Goal: Task Accomplishment & Management: Complete application form

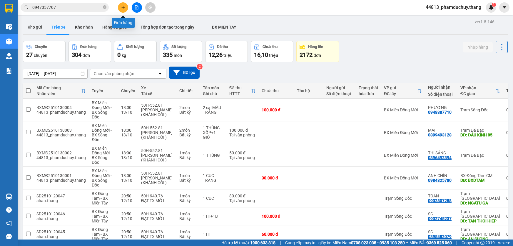
click at [120, 9] on button at bounding box center [123, 7] width 10 height 10
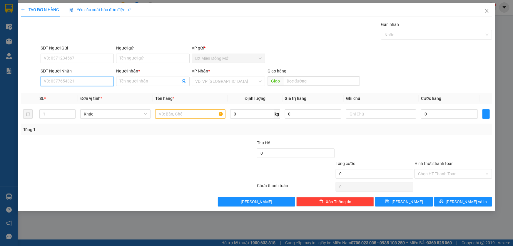
click at [66, 81] on input "SĐT Người Nhận" at bounding box center [77, 80] width 73 height 9
type input "0819278226"
click at [78, 91] on div "0819278226 - TRỢ" at bounding box center [77, 93] width 66 height 6
type input "TRỢ"
type input "0819278226"
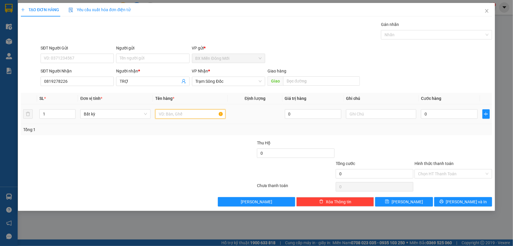
click at [166, 116] on input "text" at bounding box center [190, 113] width 70 height 9
type input "1 kiện"
click at [436, 115] on input "0" at bounding box center [449, 113] width 57 height 9
type input "2"
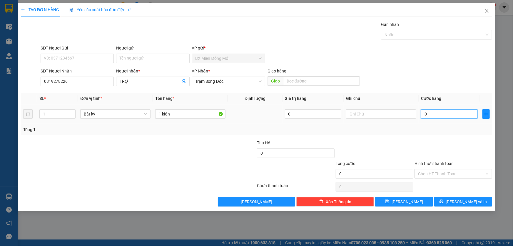
type input "2"
type input "20"
type input "200"
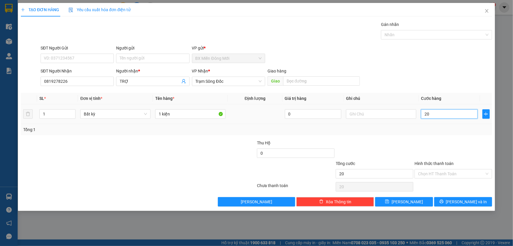
type input "200"
type input "2.000"
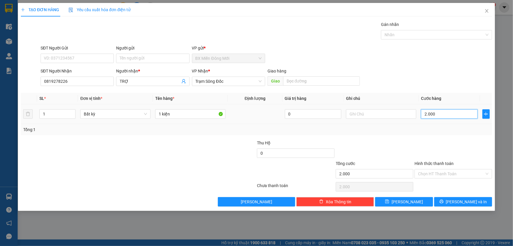
type input "20.000"
type input "200.000"
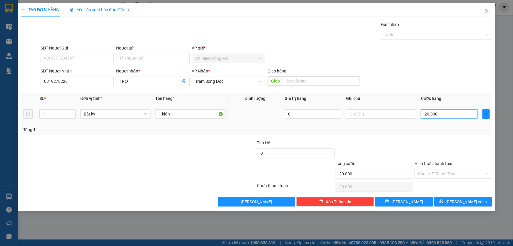
type input "200.000"
click at [424, 86] on div "SĐT Người Nhận 0819278226 Người nhận * TRỢ VP Nhận * Trạm Sông Đốc Giao hàng Gi…" at bounding box center [266, 78] width 454 height 21
click at [291, 82] on input "text" at bounding box center [321, 80] width 77 height 9
click at [436, 173] on input "Hình thức thanh toán" at bounding box center [451, 173] width 66 height 9
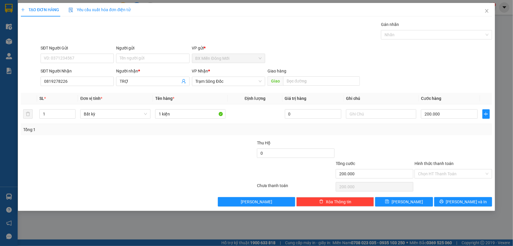
click at [415, 154] on div at bounding box center [453, 149] width 79 height 21
click at [449, 200] on button "[PERSON_NAME] và In" at bounding box center [463, 201] width 58 height 9
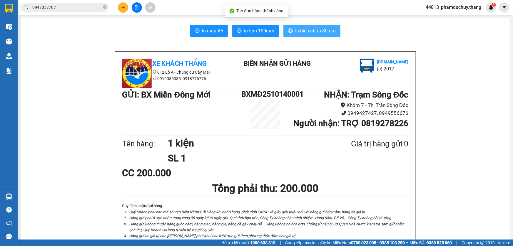
click at [299, 29] on span "In biên nhận 80mm" at bounding box center [315, 30] width 41 height 7
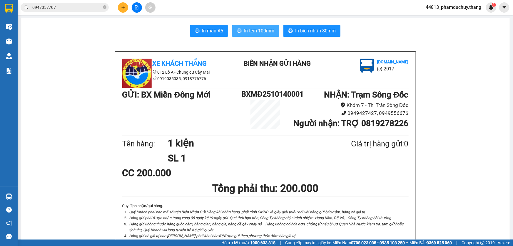
click at [263, 31] on span "In tem 100mm" at bounding box center [259, 30] width 30 height 7
